Goal: Transaction & Acquisition: Obtain resource

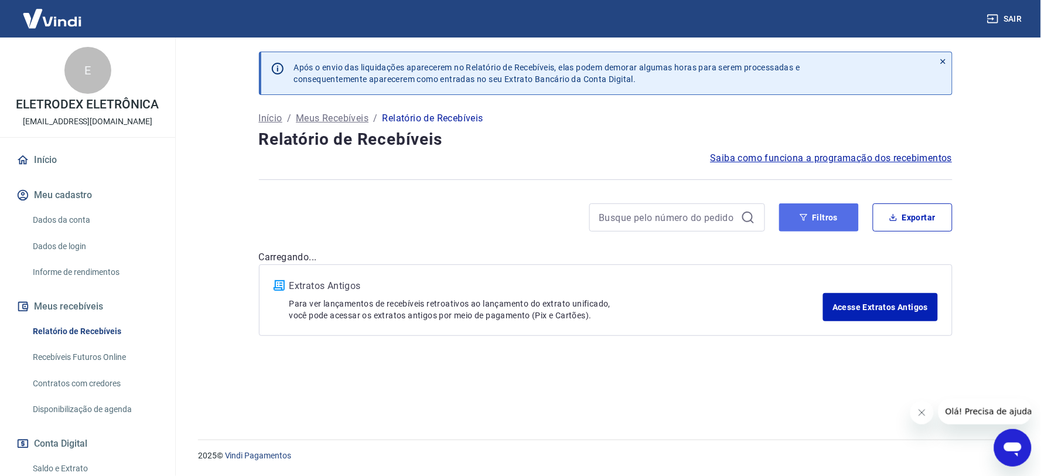
click at [826, 220] on button "Filtros" at bounding box center [819, 217] width 80 height 28
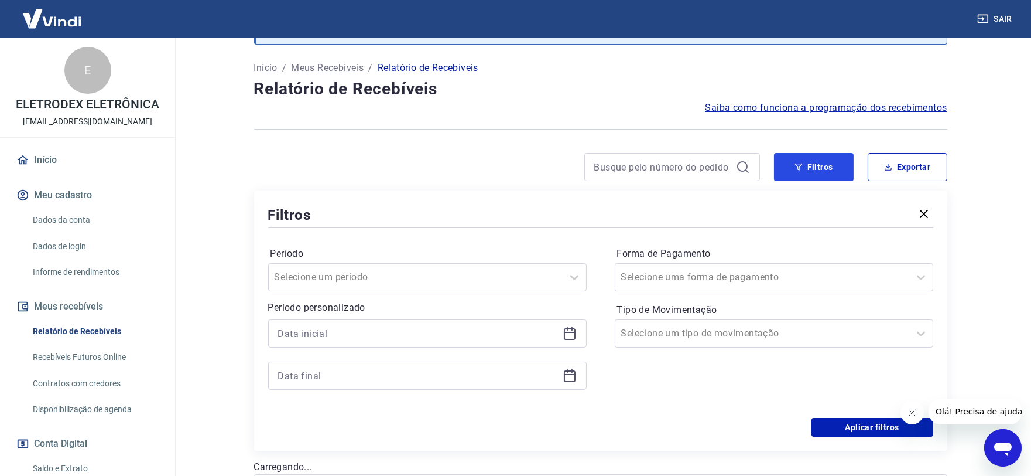
scroll to position [65, 0]
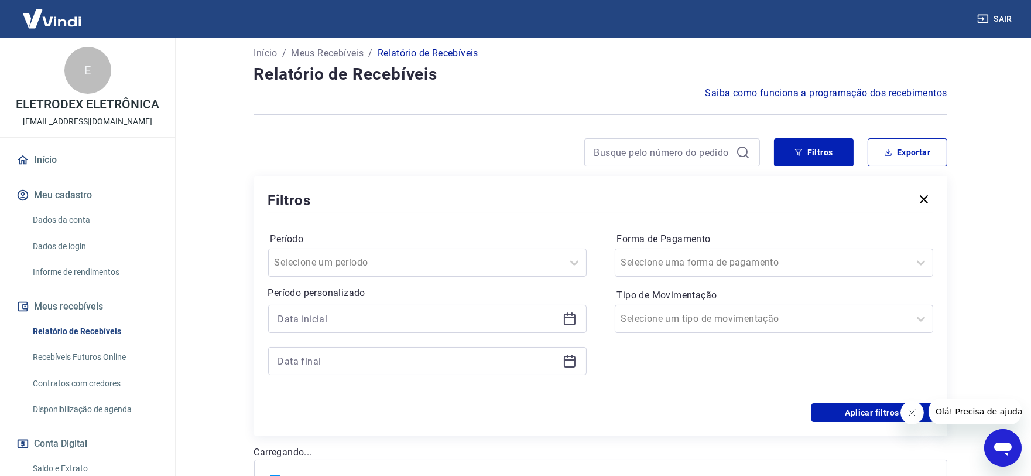
click at [568, 313] on icon at bounding box center [570, 319] width 14 height 14
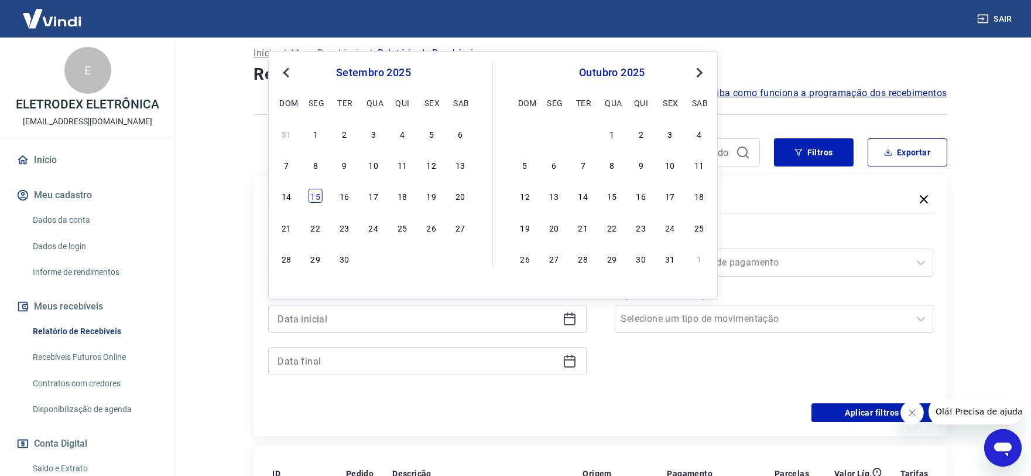
click at [311, 203] on div "15" at bounding box center [316, 196] width 14 height 14
type input "[DATE]"
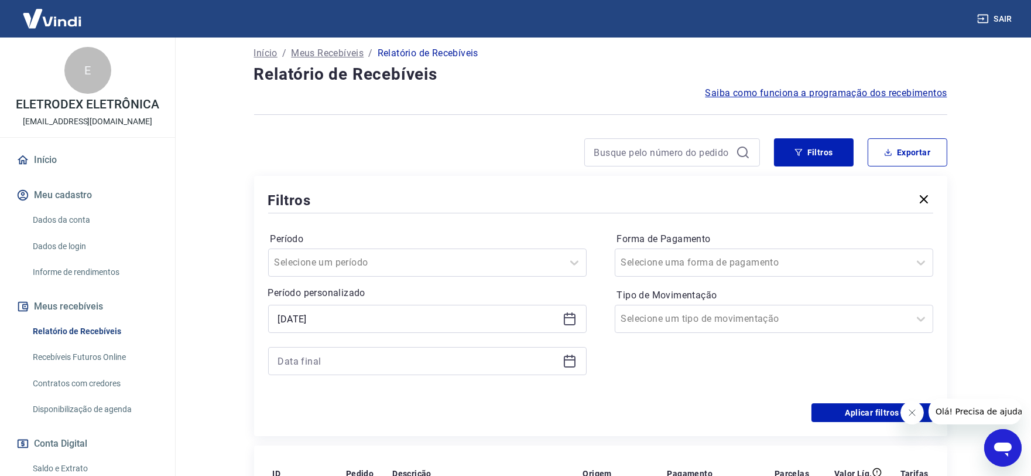
click at [561, 363] on div at bounding box center [427, 361] width 319 height 28
click at [572, 363] on icon at bounding box center [570, 361] width 14 height 14
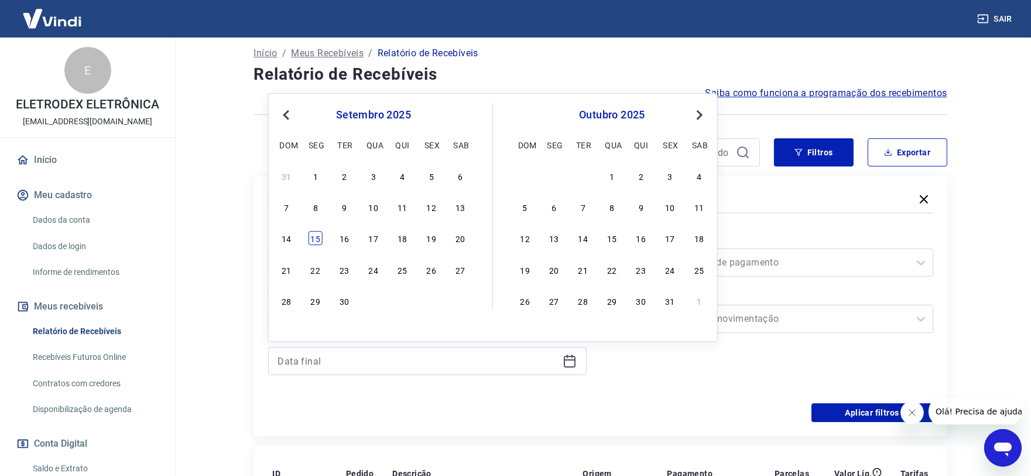
click at [317, 235] on div "15" at bounding box center [316, 238] width 14 height 14
type input "[DATE]"
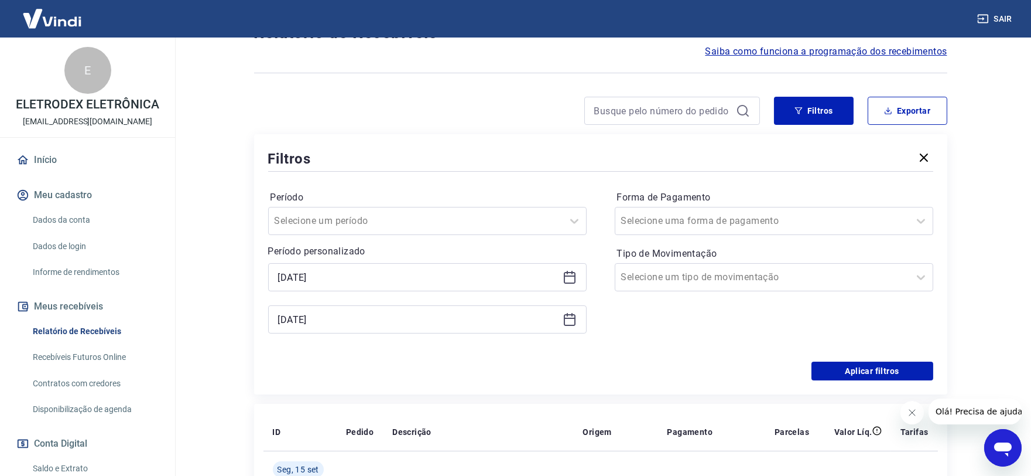
scroll to position [130, 0]
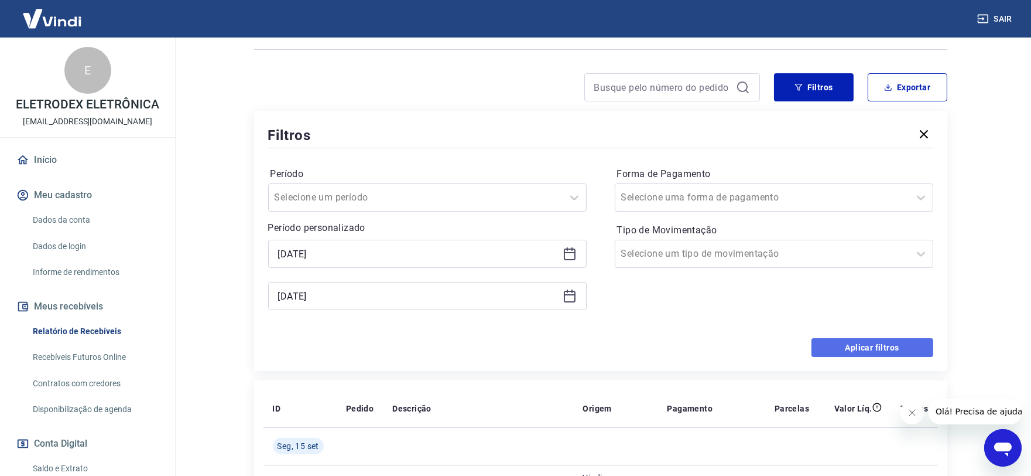
click at [835, 344] on button "Aplicar filtros" at bounding box center [873, 347] width 122 height 19
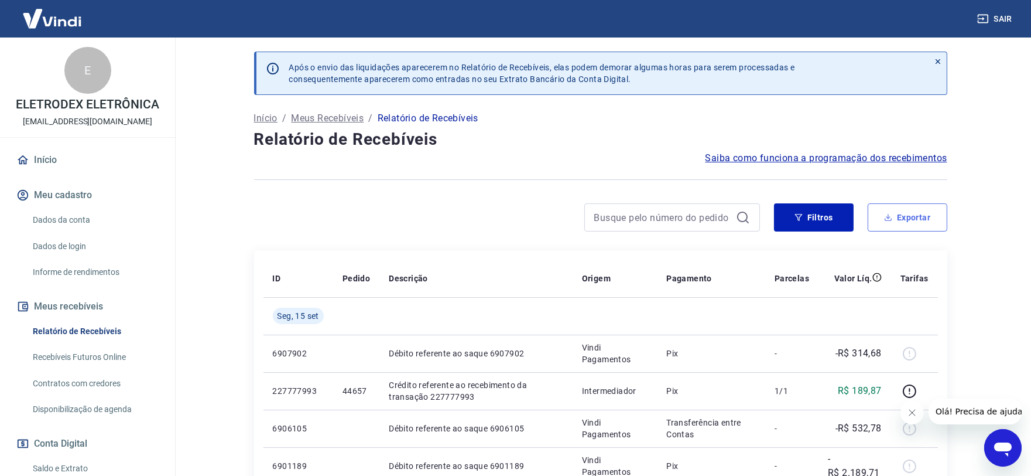
click at [928, 220] on button "Exportar" at bounding box center [908, 217] width 80 height 28
type input "[DATE]"
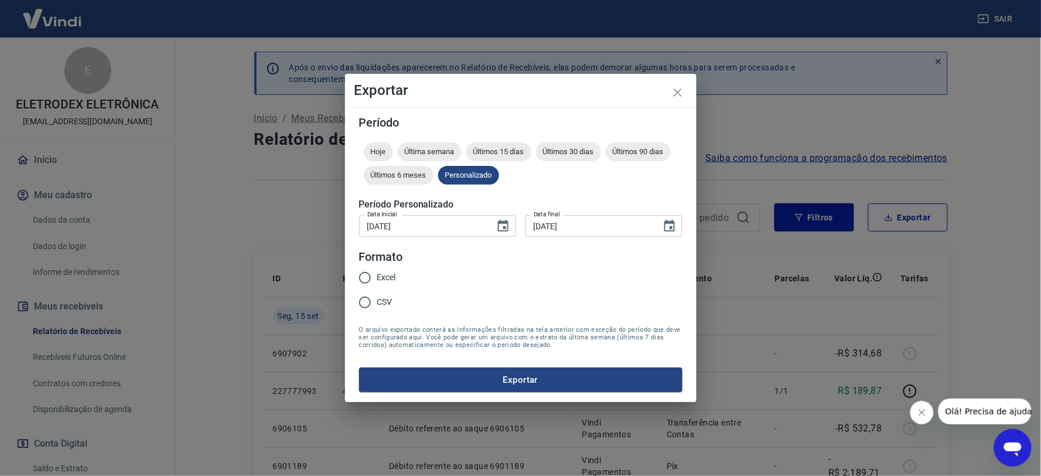
click at [378, 274] on span "Excel" at bounding box center [386, 277] width 19 height 12
click at [377, 274] on input "Excel" at bounding box center [365, 277] width 25 height 25
radio input "true"
click at [510, 370] on button "Exportar" at bounding box center [520, 379] width 323 height 25
